Goal: Information Seeking & Learning: Learn about a topic

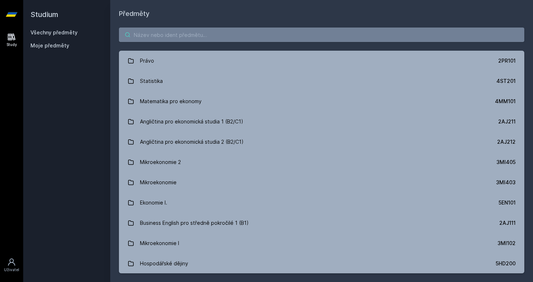
click at [180, 36] on input "search" at bounding box center [321, 35] width 405 height 15
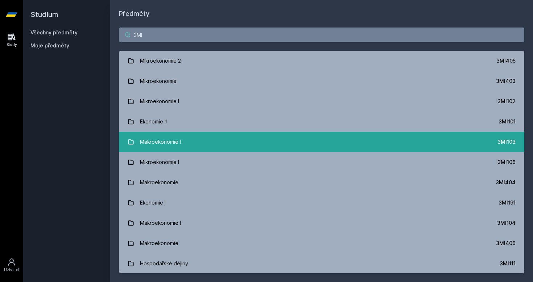
type input "3MI"
click at [483, 144] on link "Makroekonomie I 3MI103" at bounding box center [321, 142] width 405 height 20
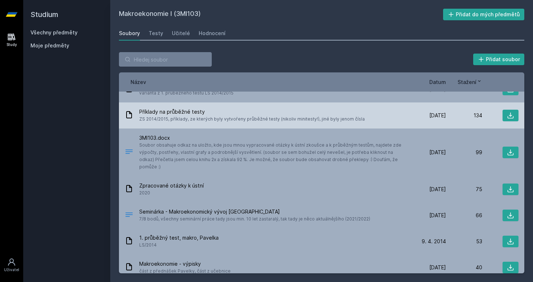
scroll to position [42, 0]
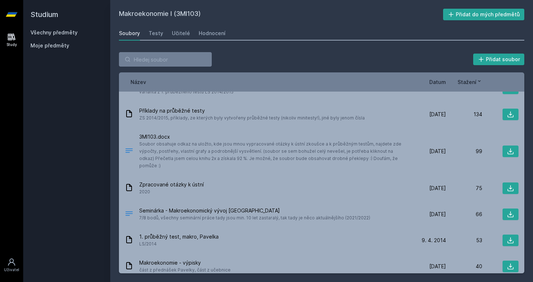
click at [441, 81] on span "Datum" at bounding box center [437, 82] width 17 height 8
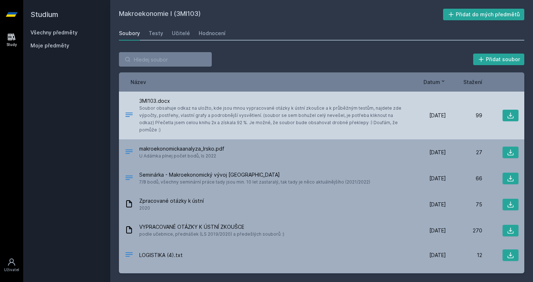
scroll to position [0, 0]
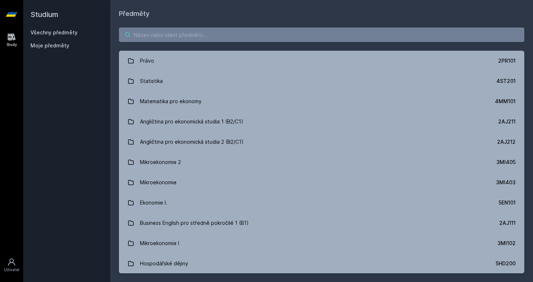
click at [181, 37] on input "search" at bounding box center [321, 35] width 405 height 15
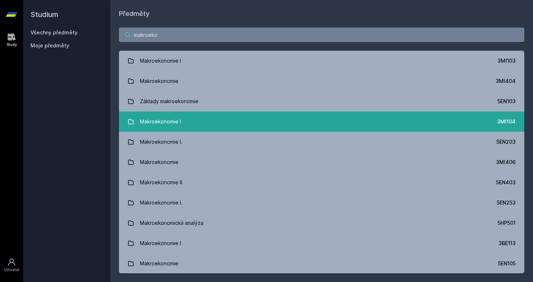
type input "makroeko"
click at [245, 122] on link "Makroekonomie I 3MI104" at bounding box center [321, 122] width 405 height 20
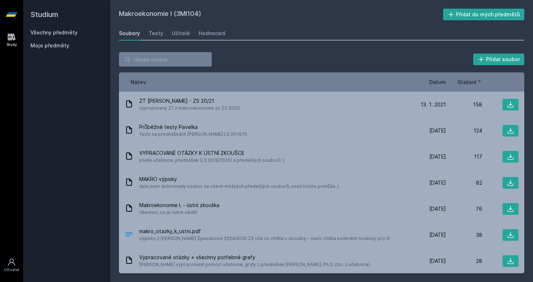
click at [443, 84] on span "Datum" at bounding box center [437, 82] width 17 height 8
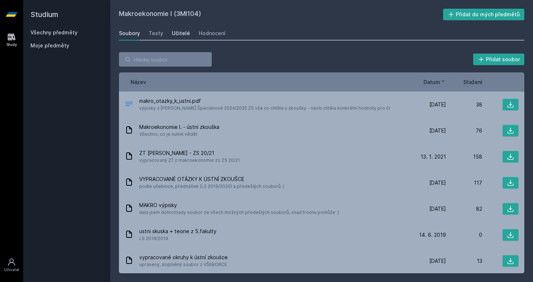
click at [177, 31] on div "Učitelé" at bounding box center [181, 33] width 18 height 7
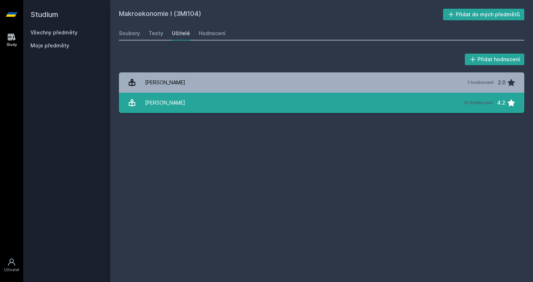
click at [170, 101] on div "[PERSON_NAME]" at bounding box center [165, 103] width 40 height 15
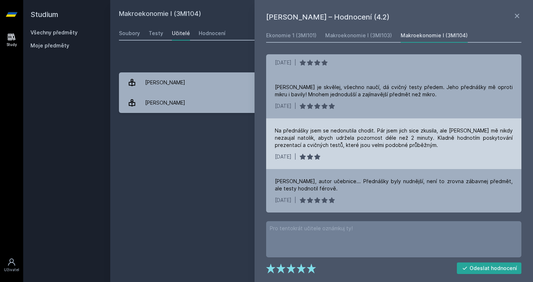
scroll to position [298, 0]
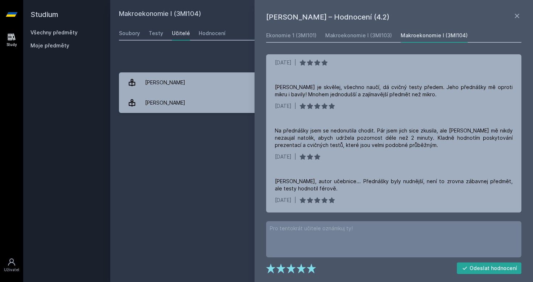
click at [512, 14] on h1 "[PERSON_NAME] – Hodnocení (4.2)" at bounding box center [389, 17] width 247 height 11
click at [520, 16] on icon at bounding box center [517, 16] width 9 height 9
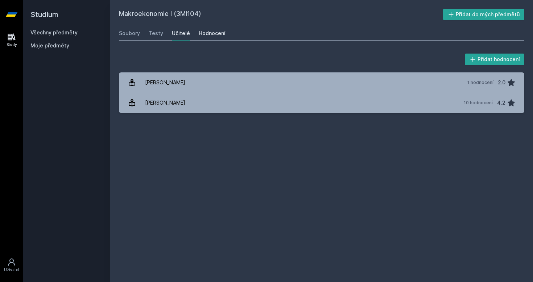
click at [212, 33] on div "Hodnocení" at bounding box center [212, 33] width 27 height 7
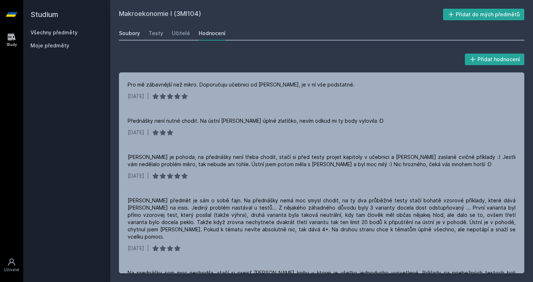
click at [125, 37] on div "Soubory" at bounding box center [129, 33] width 21 height 7
